Goal: Task Accomplishment & Management: Manage account settings

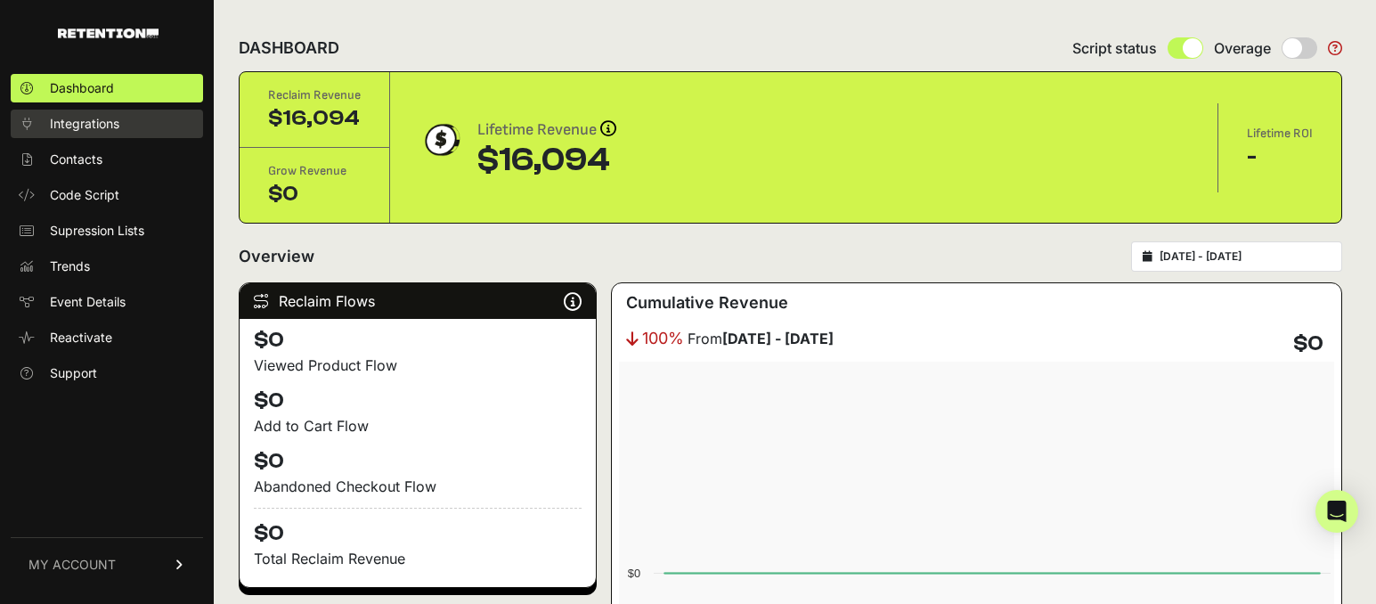
click at [81, 122] on span "Integrations" at bounding box center [84, 124] width 69 height 18
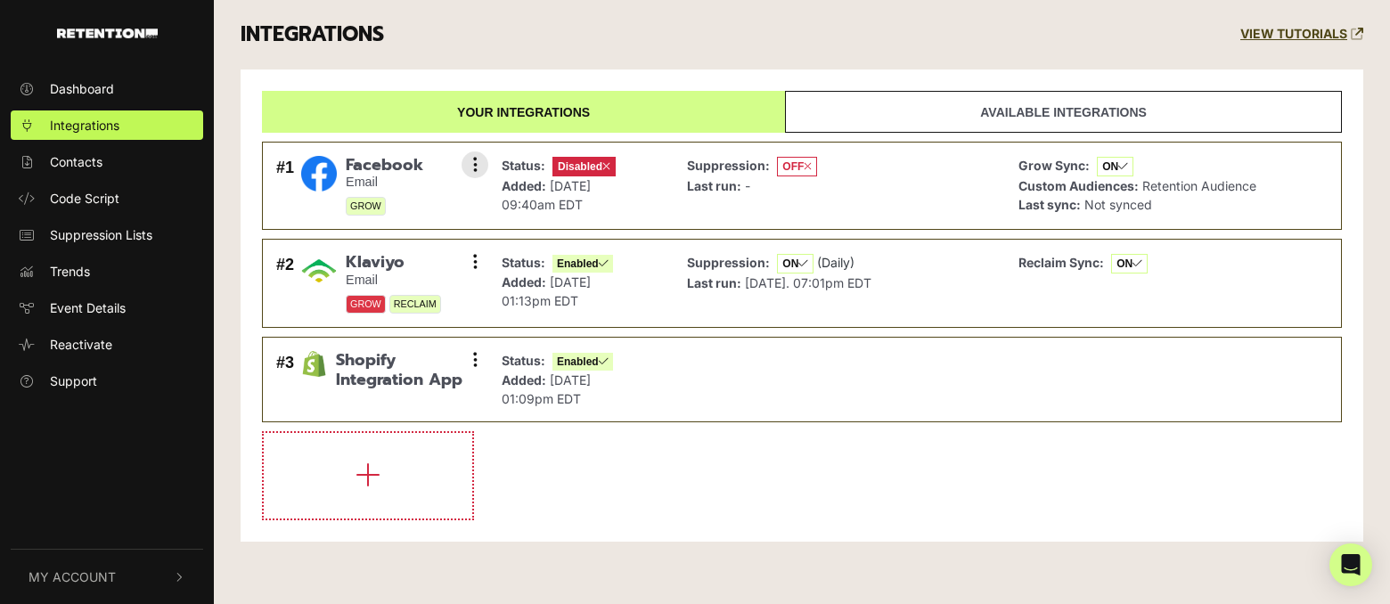
click at [586, 167] on span "Disabled" at bounding box center [583, 167] width 63 height 20
click at [996, 197] on div "Suppression: OFF Last run: -" at bounding box center [839, 185] width 322 height 69
click at [549, 165] on p "Status: Disabled" at bounding box center [558, 166] width 114 height 20
click at [475, 166] on icon at bounding box center [475, 165] width 4 height 18
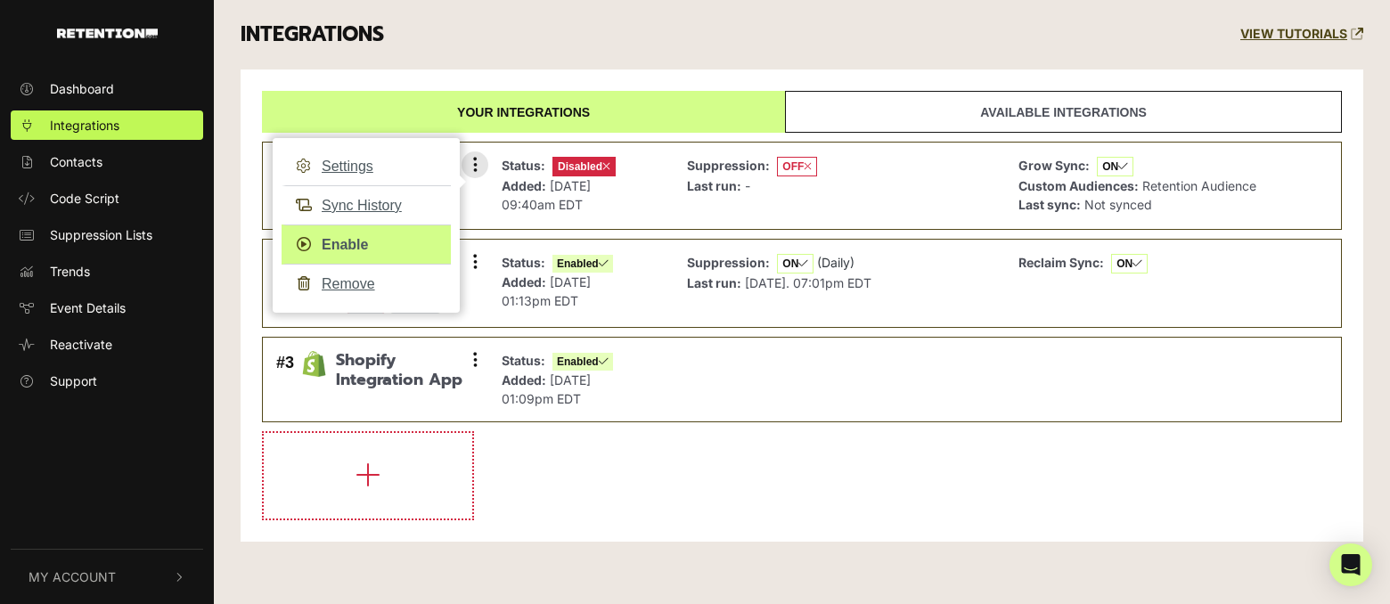
click at [331, 243] on link "Enable" at bounding box center [365, 244] width 169 height 40
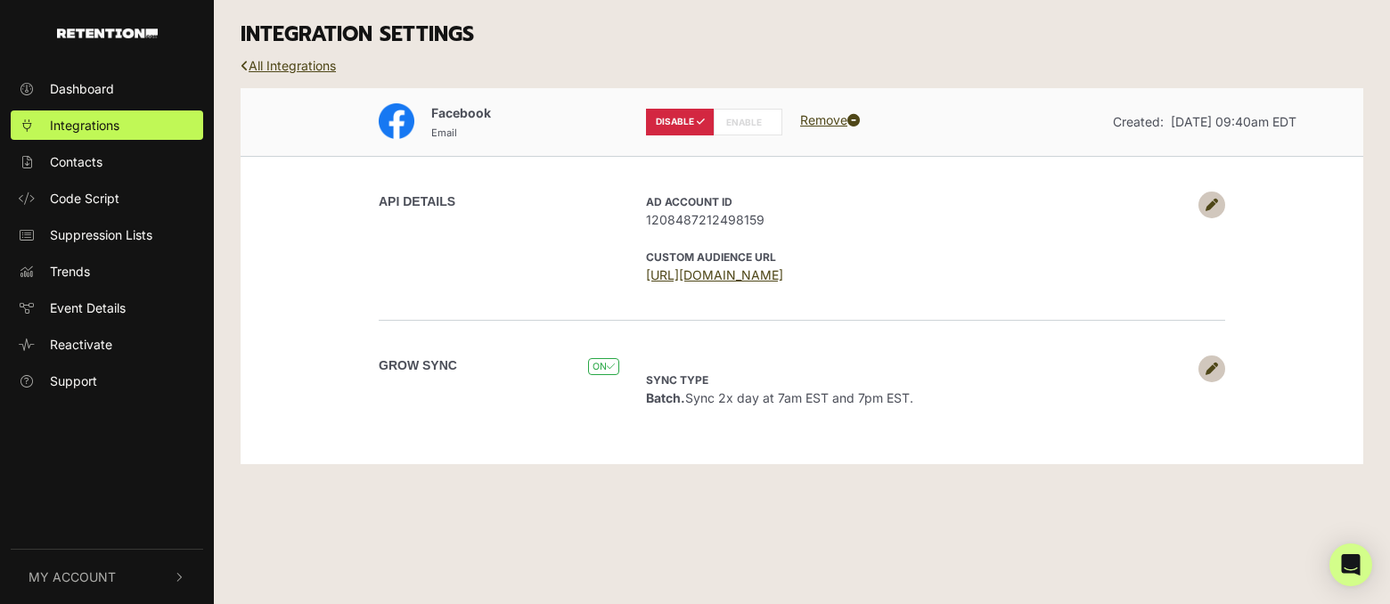
click at [768, 126] on icon at bounding box center [766, 122] width 8 height 9
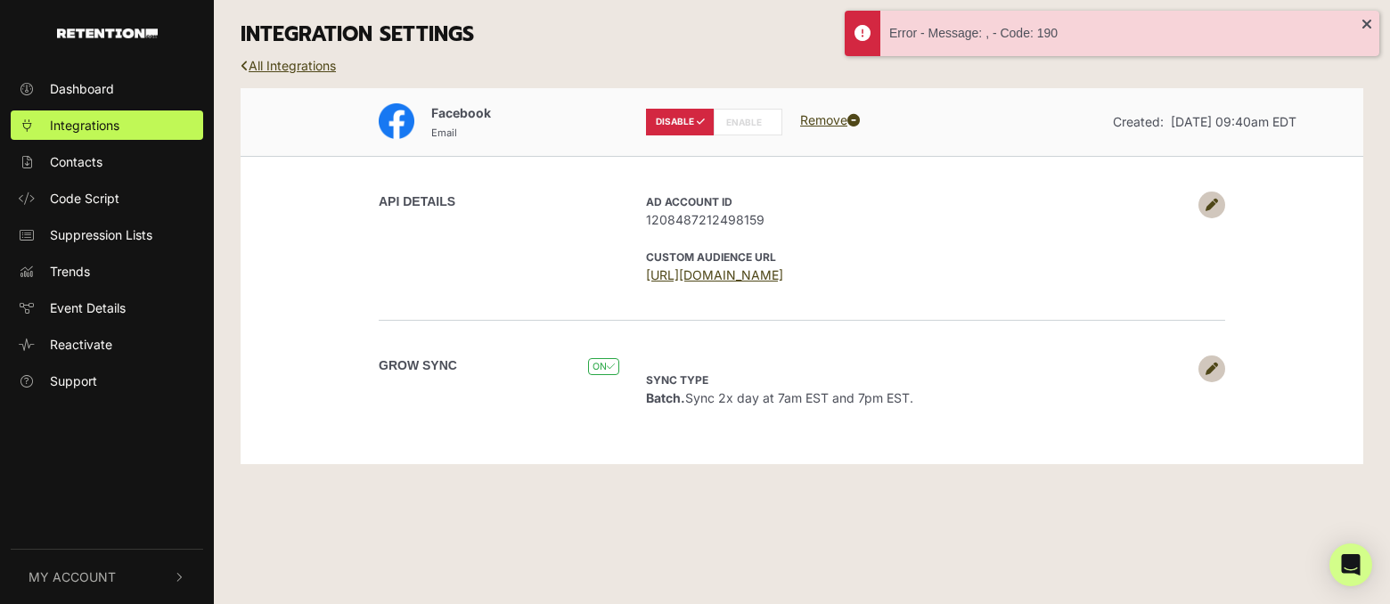
click at [743, 120] on label "ENABLE" at bounding box center [747, 122] width 69 height 27
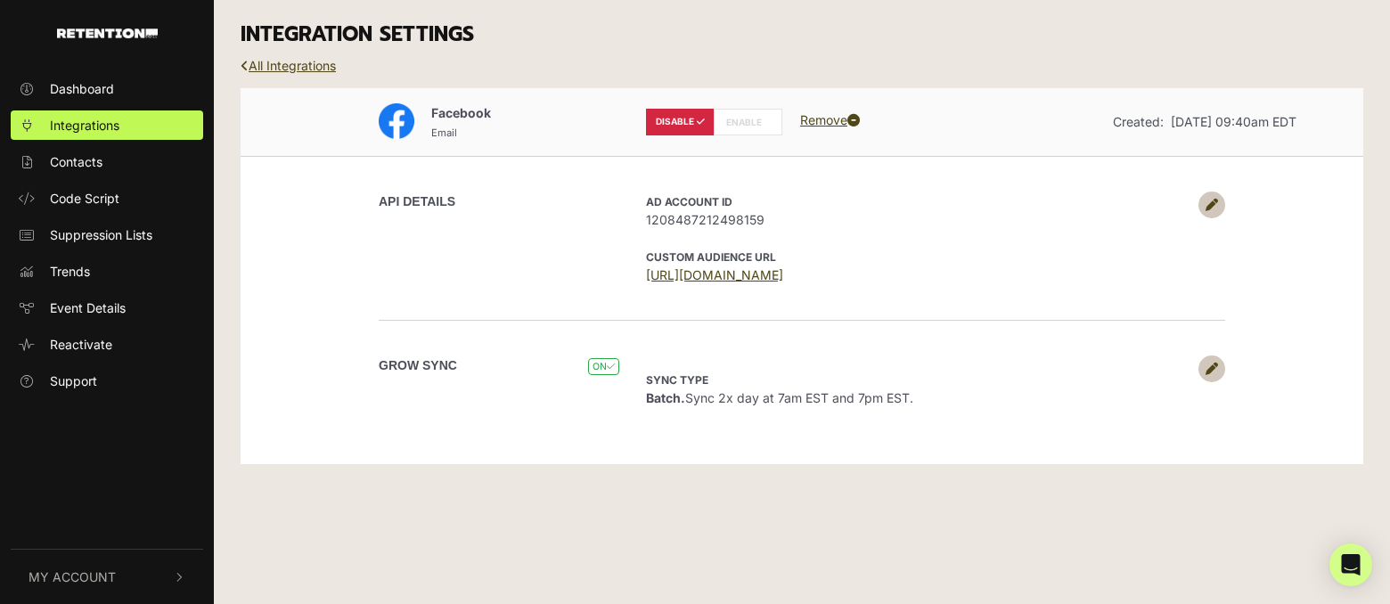
click at [751, 126] on label "ENABLE" at bounding box center [747, 122] width 69 height 27
click at [738, 127] on label "ENABLE" at bounding box center [747, 122] width 69 height 27
